Goal: Information Seeking & Learning: Learn about a topic

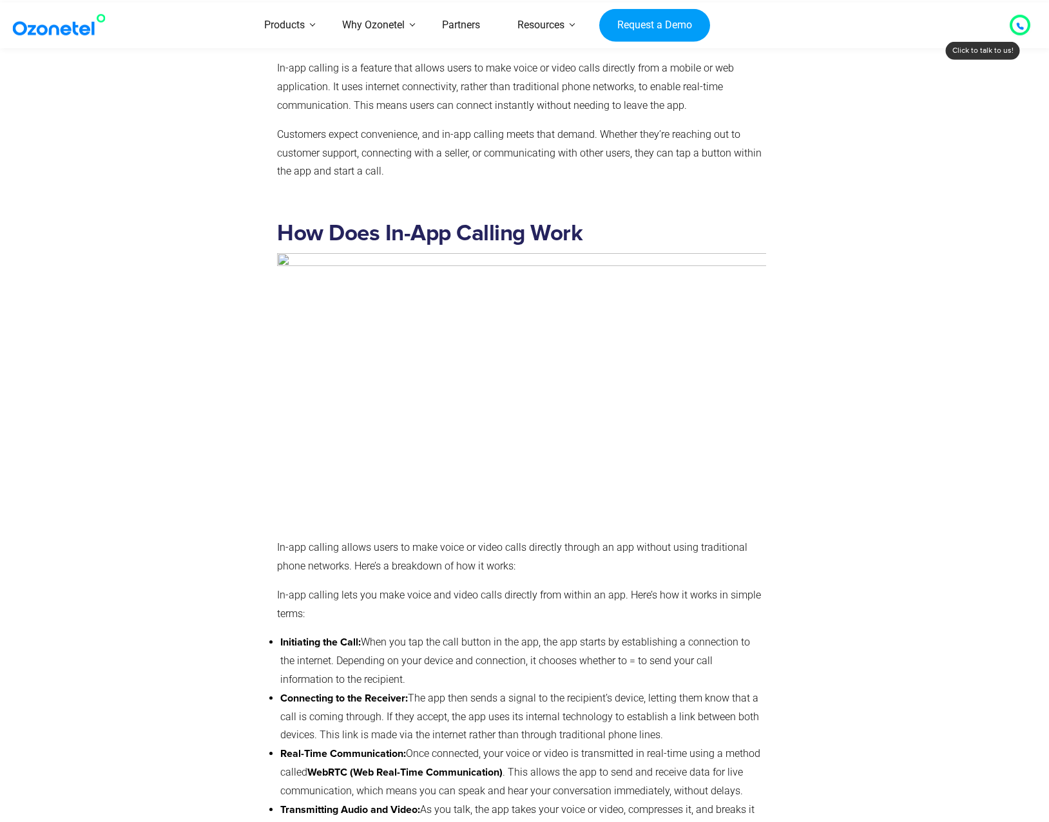
scroll to position [1353, 0]
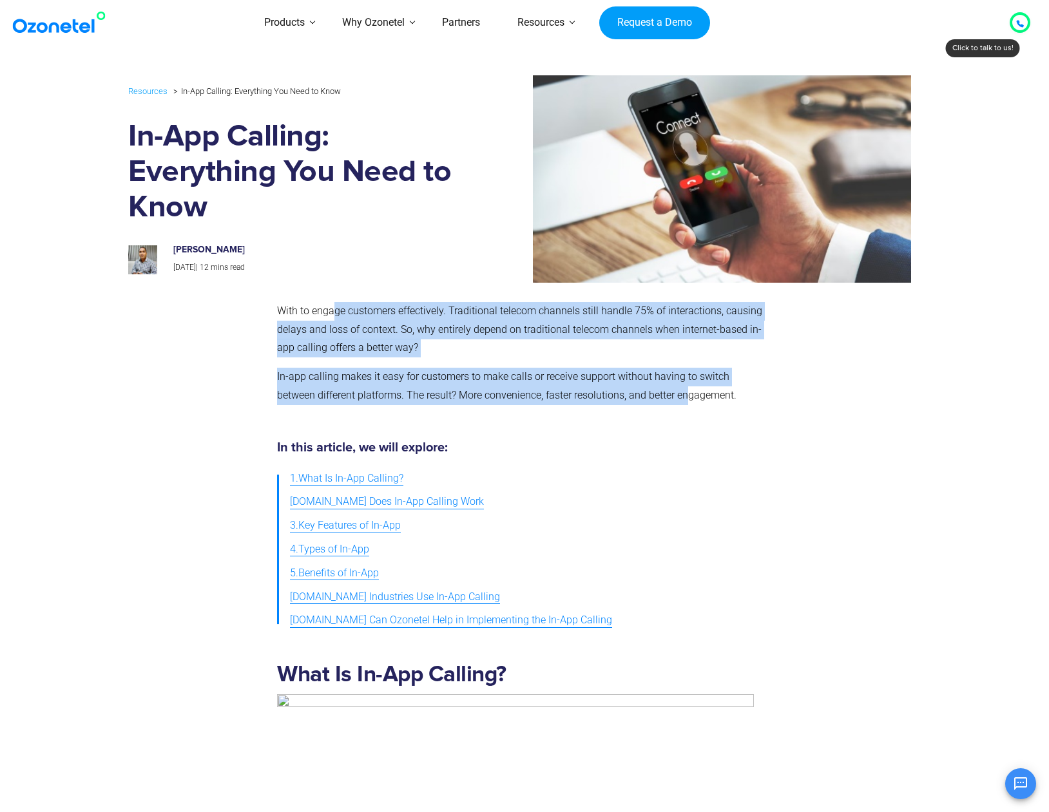
drag, startPoint x: 336, startPoint y: 312, endPoint x: 691, endPoint y: 403, distance: 367.1
click at [691, 403] on div "With to engage customers effectively. Traditional telecom channels still handle…" at bounding box center [521, 353] width 489 height 103
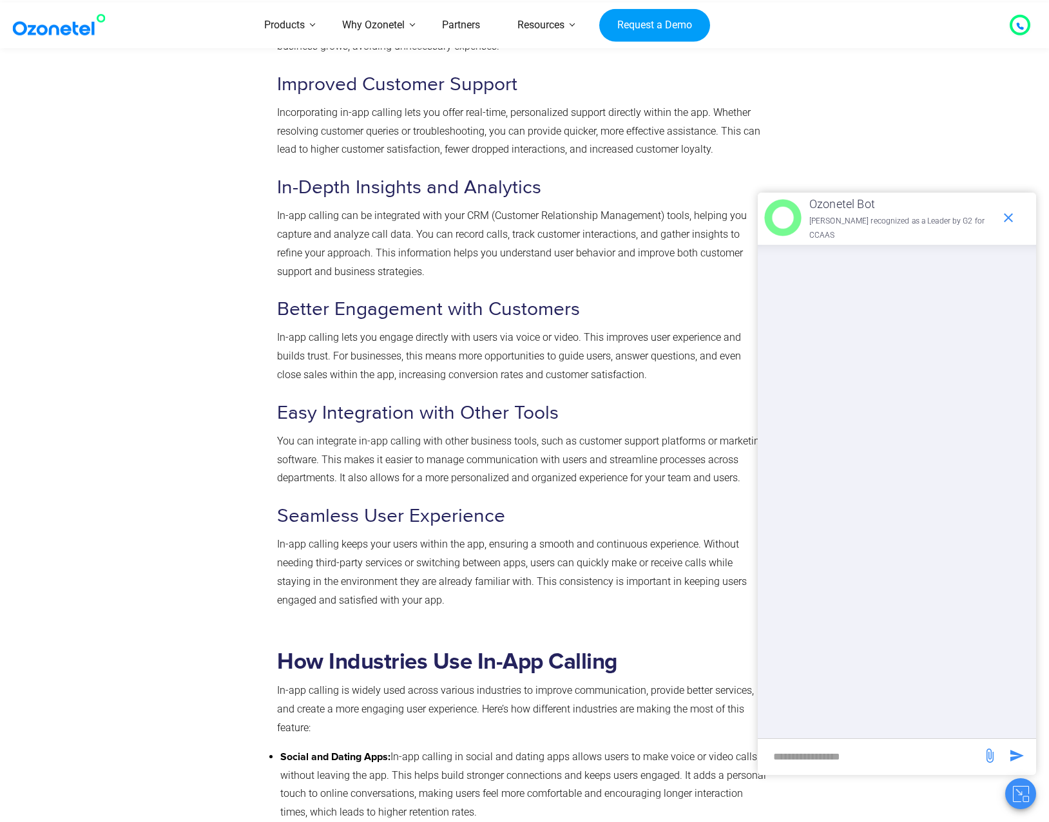
scroll to position [4156, 0]
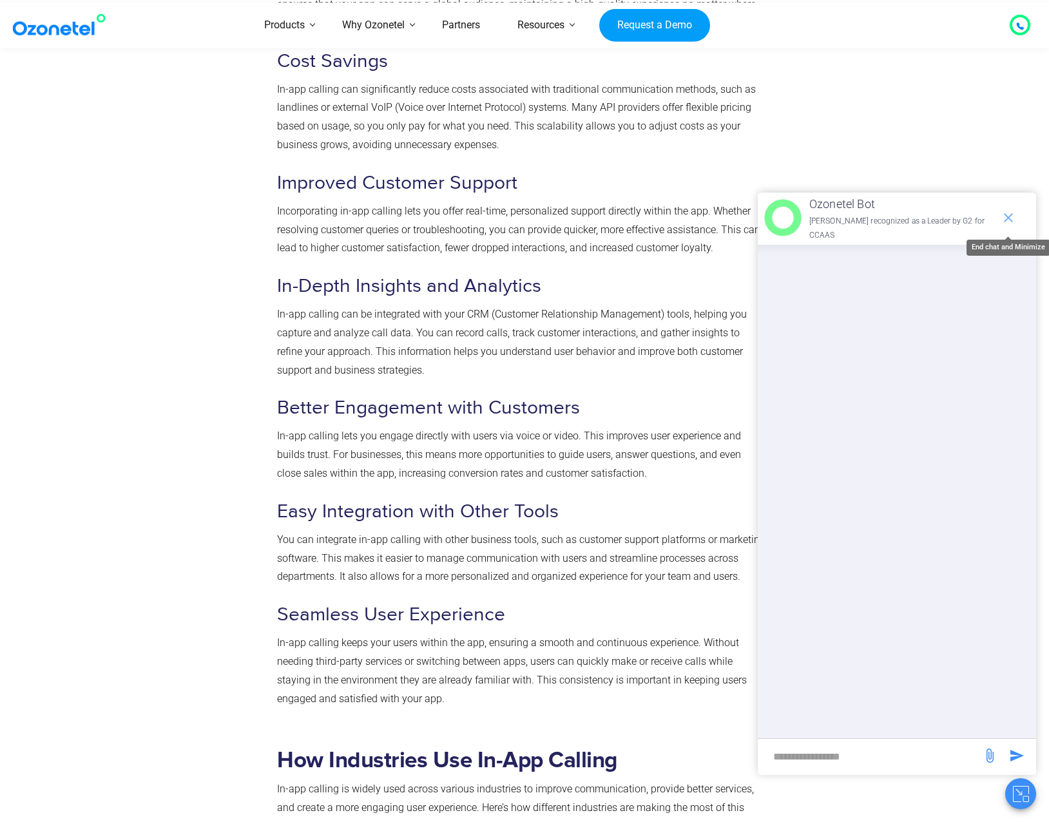
click at [1012, 218] on icon "end chat or minimize" at bounding box center [1008, 217] width 15 height 15
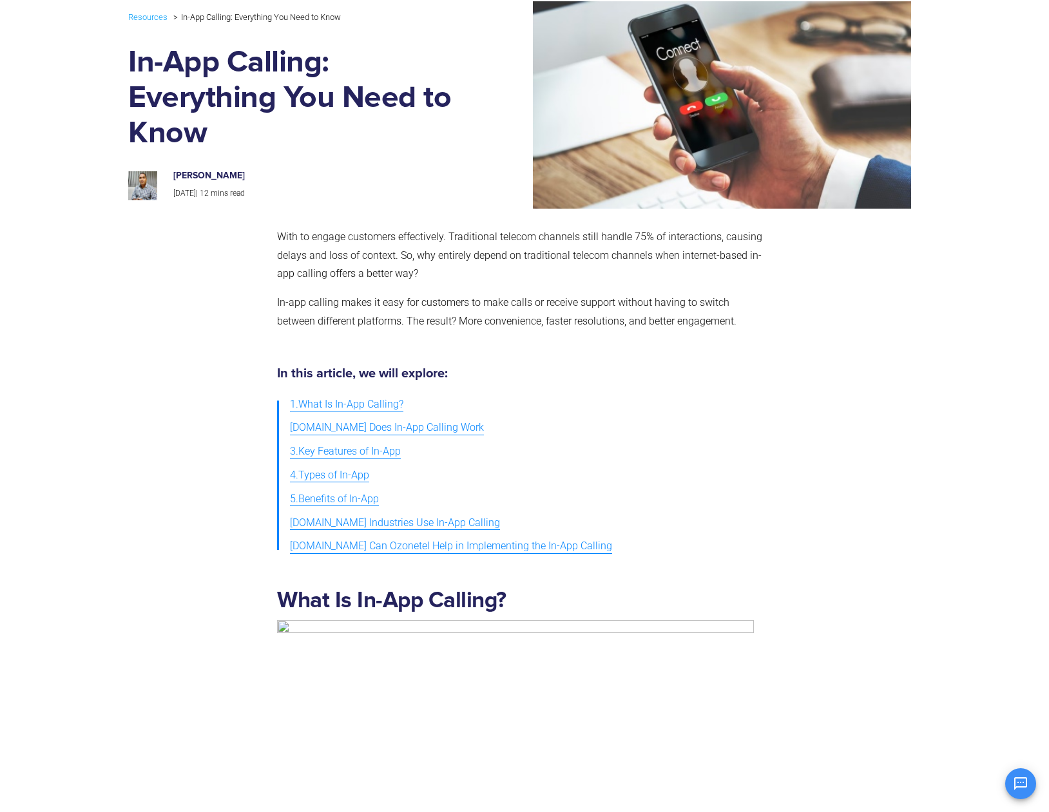
scroll to position [0, 0]
